Goal: Task Accomplishment & Management: Complete application form

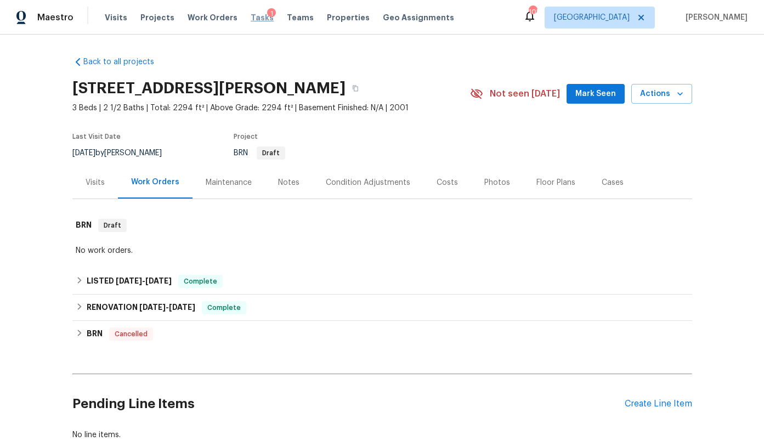
click at [251, 18] on span "Tasks" at bounding box center [262, 18] width 23 height 8
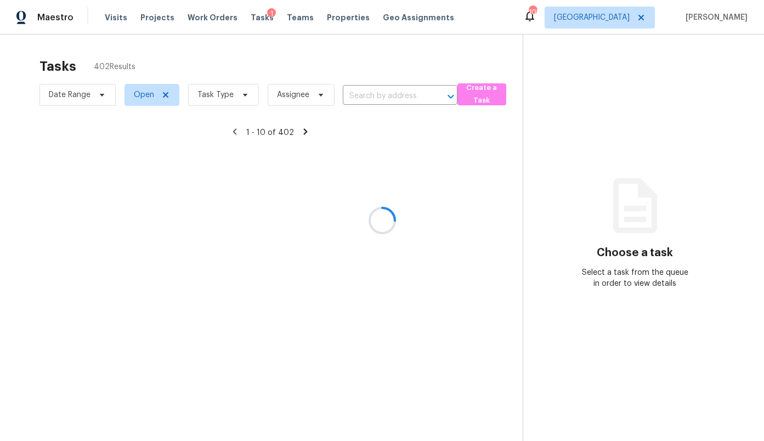
click at [620, 19] on div at bounding box center [382, 220] width 764 height 441
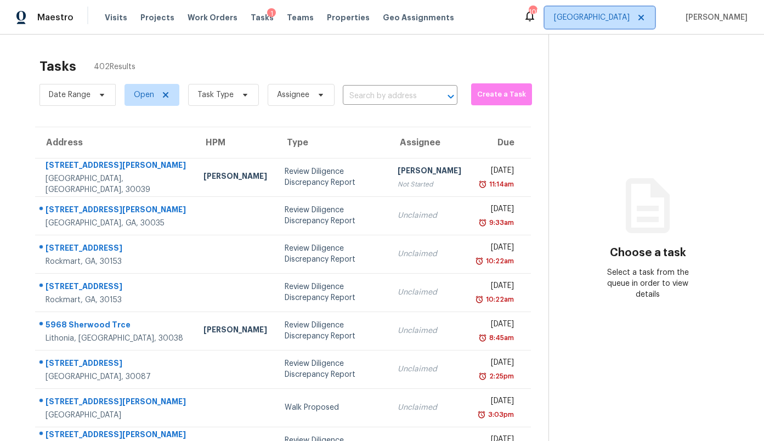
click at [620, 19] on span "[GEOGRAPHIC_DATA]" at bounding box center [592, 17] width 76 height 11
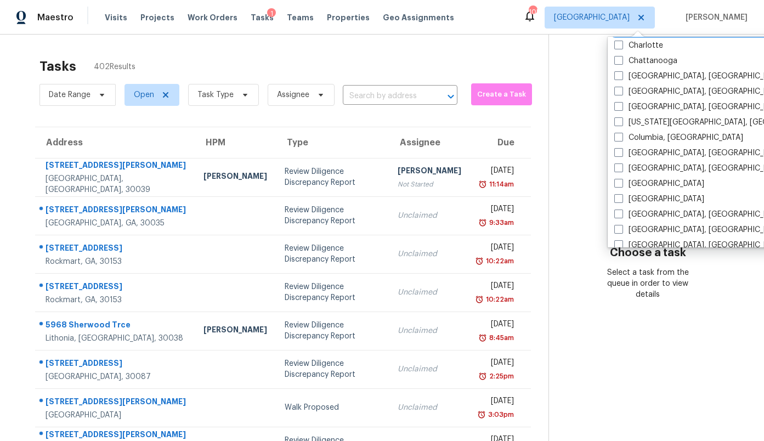
scroll to position [169, 0]
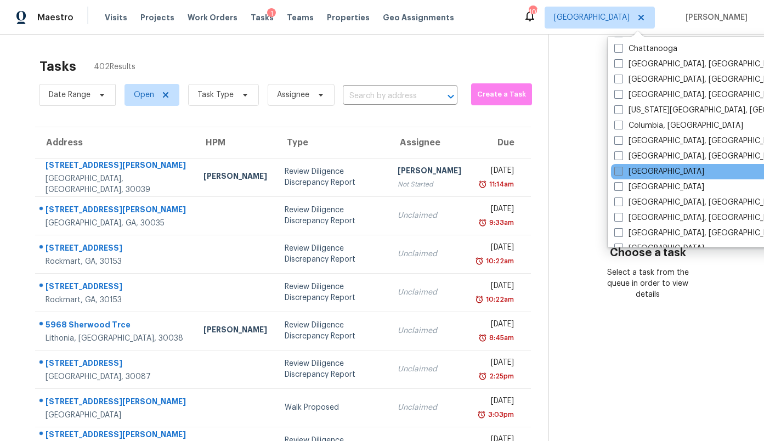
click at [639, 169] on label "[GEOGRAPHIC_DATA]" at bounding box center [659, 171] width 90 height 11
click at [621, 169] on input "[GEOGRAPHIC_DATA]" at bounding box center [617, 169] width 7 height 7
checkbox input "true"
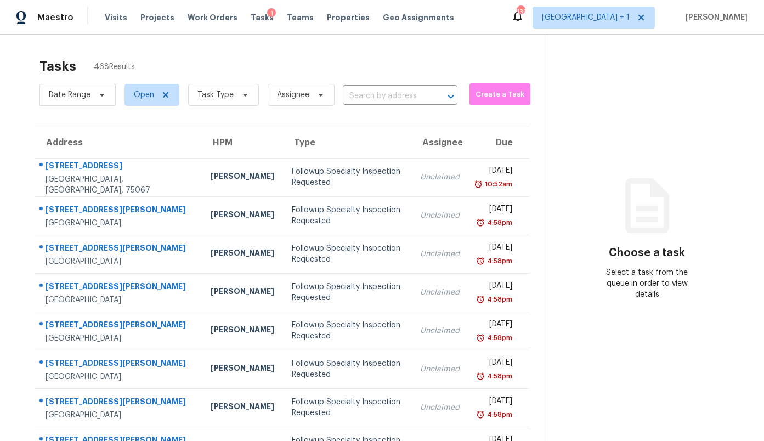
click at [510, 64] on div "Tasks 468 Results" at bounding box center [292, 66] width 507 height 29
click at [480, 89] on span "Create a Task" at bounding box center [500, 94] width 50 height 13
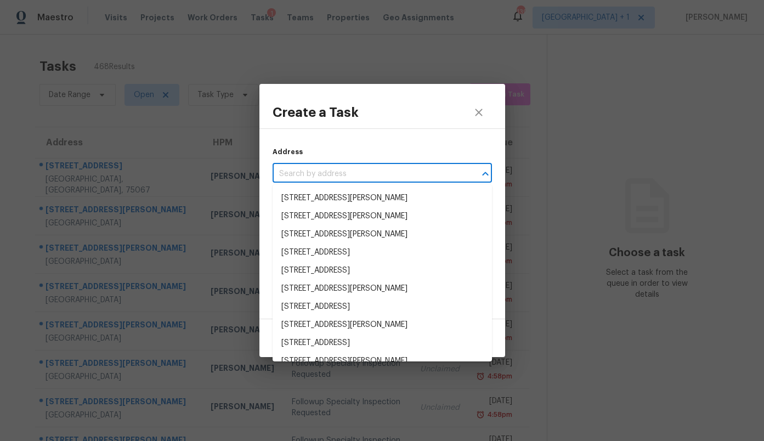
click at [361, 172] on input "text" at bounding box center [366, 174] width 189 height 17
paste input "[STREET_ADDRESS][PERSON_NAME]"
type input "[STREET_ADDRESS][PERSON_NAME]"
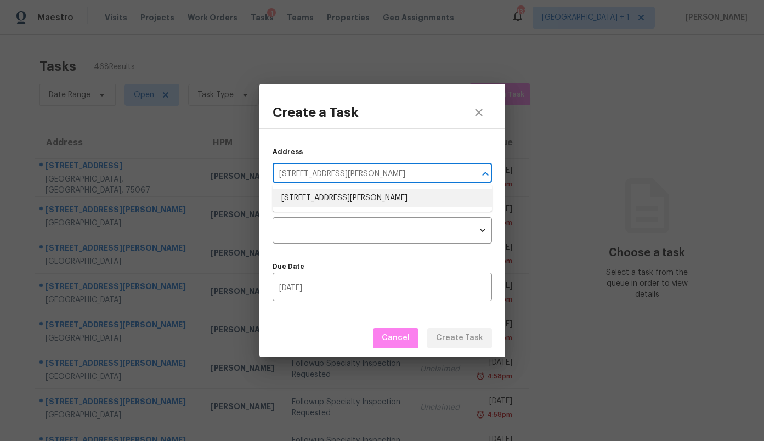
click at [335, 197] on li "[STREET_ADDRESS][PERSON_NAME]" at bounding box center [381, 198] width 219 height 18
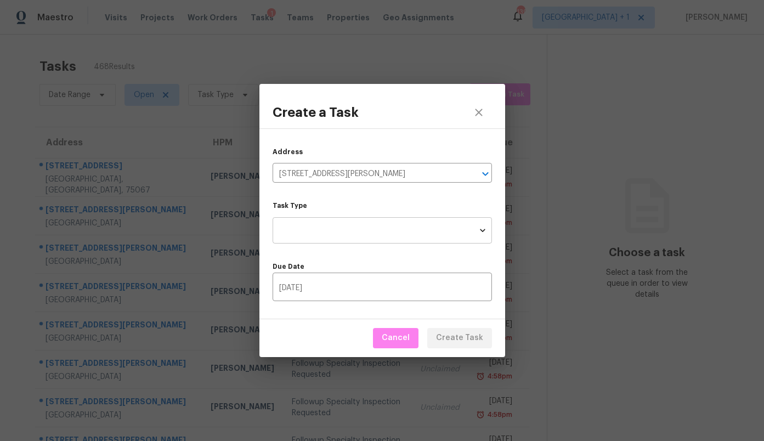
click at [326, 224] on body "Maestro Visits Projects Work Orders Tasks 1 Teams Properties Geo Assignments 13…" at bounding box center [382, 220] width 764 height 441
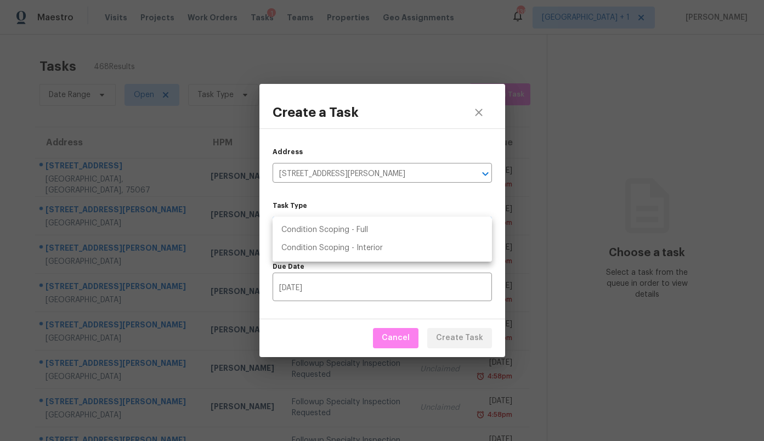
click at [326, 224] on li "Condition Scoping - Full" at bounding box center [381, 230] width 219 height 18
type input "virtual_full_assessment"
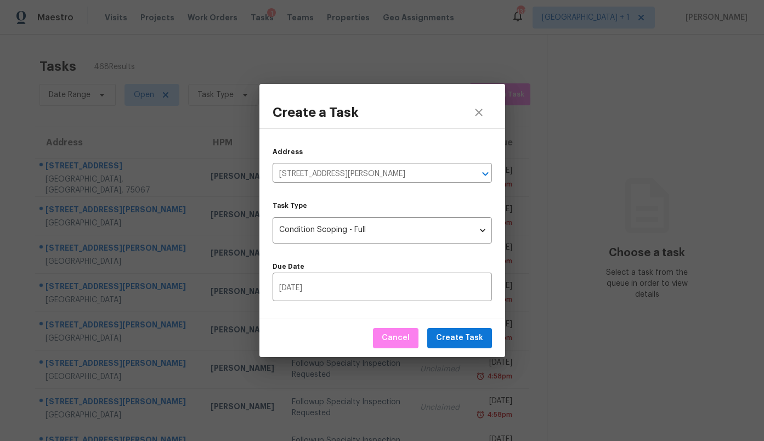
click at [461, 350] on div "Cancel Create Task" at bounding box center [382, 338] width 246 height 38
click at [461, 343] on span "Create Task" at bounding box center [459, 338] width 47 height 14
